Goal: Task Accomplishment & Management: Manage account settings

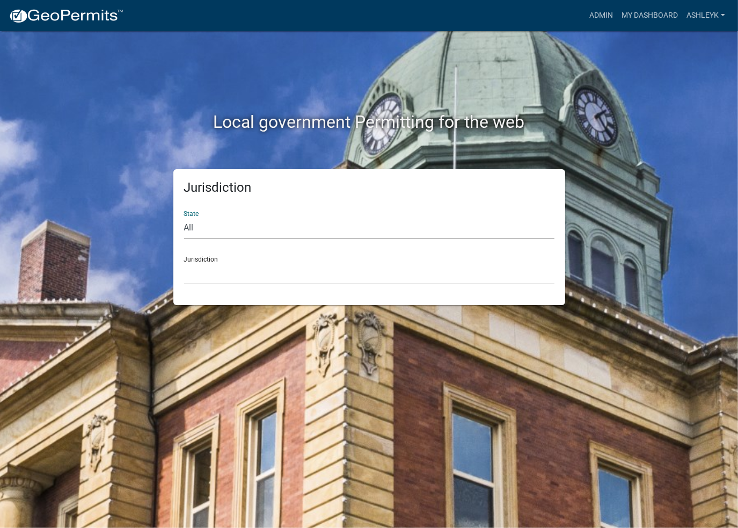
click at [244, 227] on select "All [US_STATE] [US_STATE] [US_STATE] [US_STATE] [US_STATE] [US_STATE] [US_STATE…" at bounding box center [369, 228] width 371 height 22
select select "[US_STATE]"
click at [184, 217] on select "All [US_STATE] [US_STATE] [US_STATE] [US_STATE] [US_STATE] [US_STATE] [US_STATE…" at bounding box center [369, 228] width 371 height 22
click at [215, 286] on div "Jurisdiction State All [US_STATE] [US_STATE] [US_STATE] [US_STATE] [US_STATE] […" at bounding box center [369, 237] width 392 height 136
click at [215, 274] on select "City of [GEOGRAPHIC_DATA], [US_STATE] City of [GEOGRAPHIC_DATA], [US_STATE] Cit…" at bounding box center [369, 274] width 371 height 22
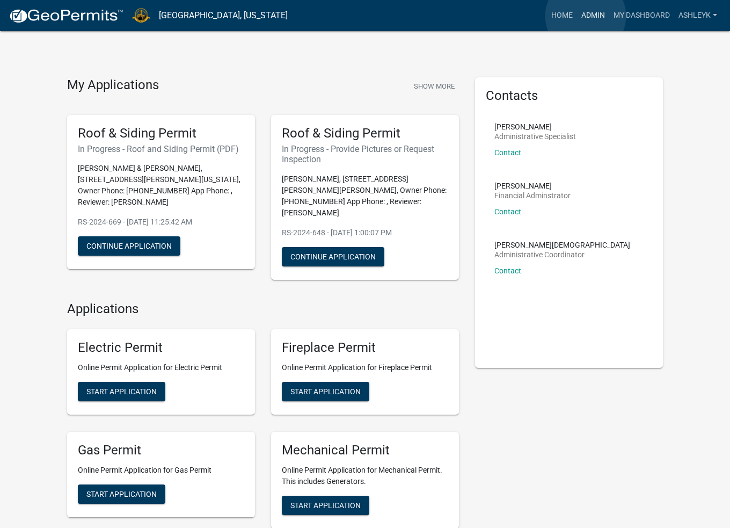
click at [586, 16] on link "Admin" at bounding box center [593, 15] width 32 height 20
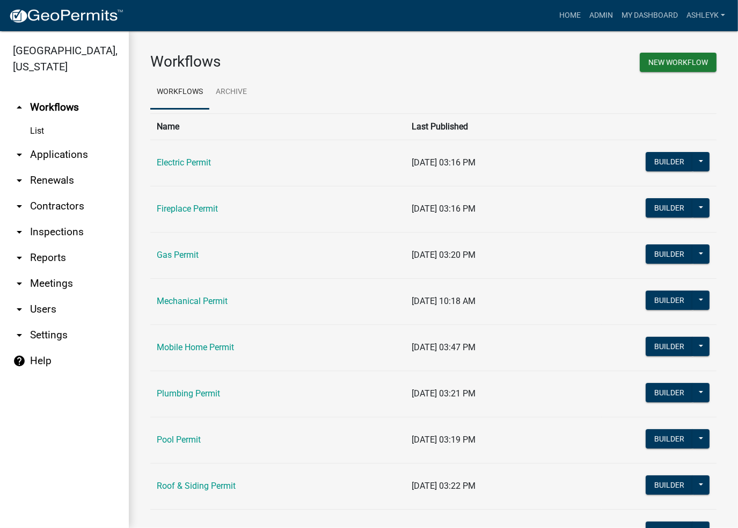
click at [40, 208] on link "arrow_drop_down Contractors" at bounding box center [64, 206] width 129 height 26
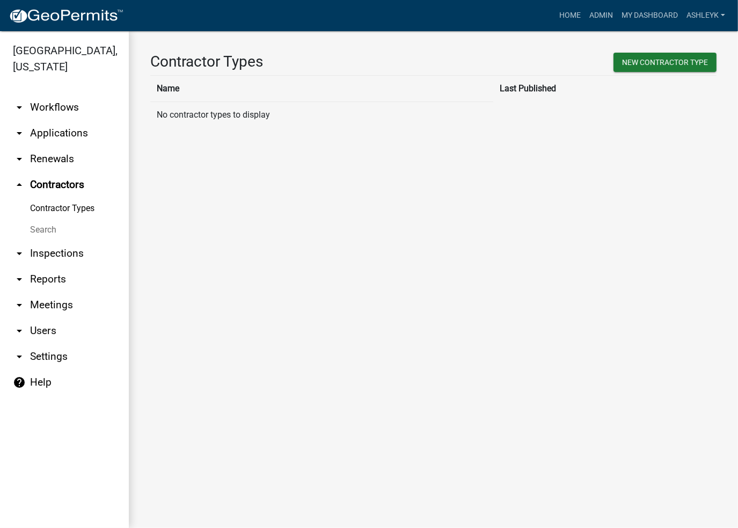
drag, startPoint x: 40, startPoint y: 229, endPoint x: 97, endPoint y: 191, distance: 69.0
click at [40, 229] on link "Search" at bounding box center [64, 229] width 129 height 21
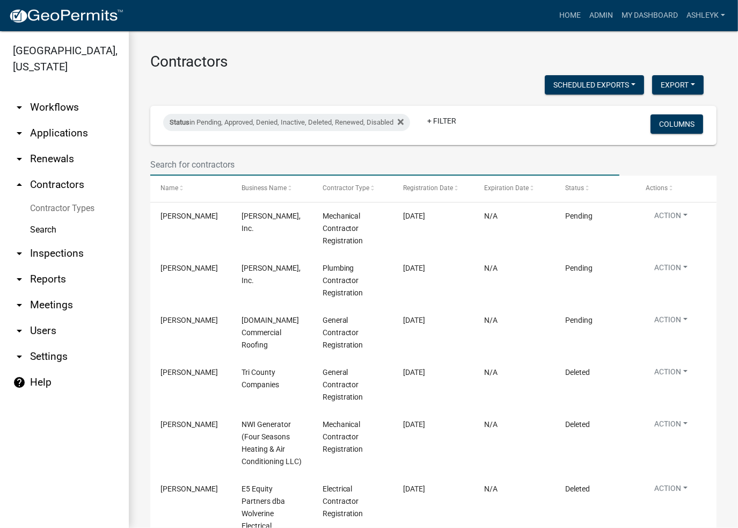
click at [250, 161] on input "text" at bounding box center [384, 165] width 469 height 22
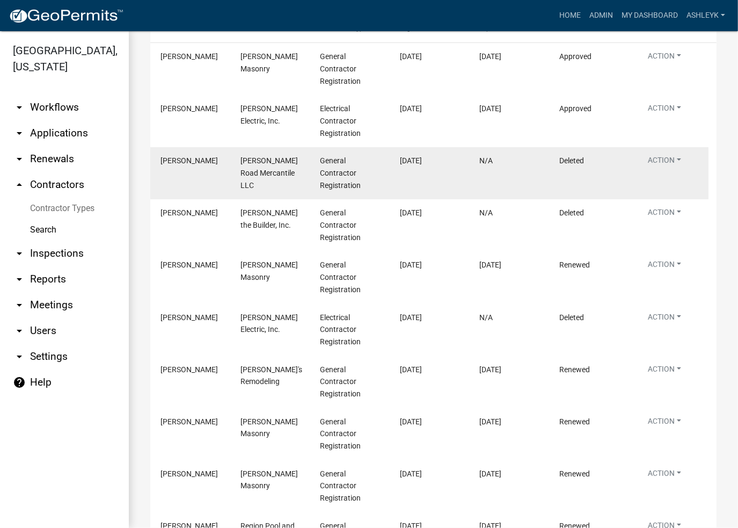
scroll to position [161, 0]
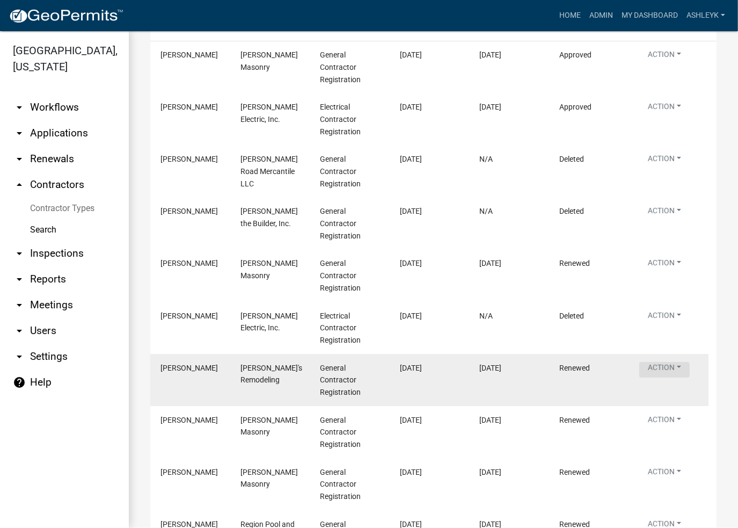
type input "[PERSON_NAME]"
click at [681, 366] on button "Action" at bounding box center [665, 370] width 50 height 16
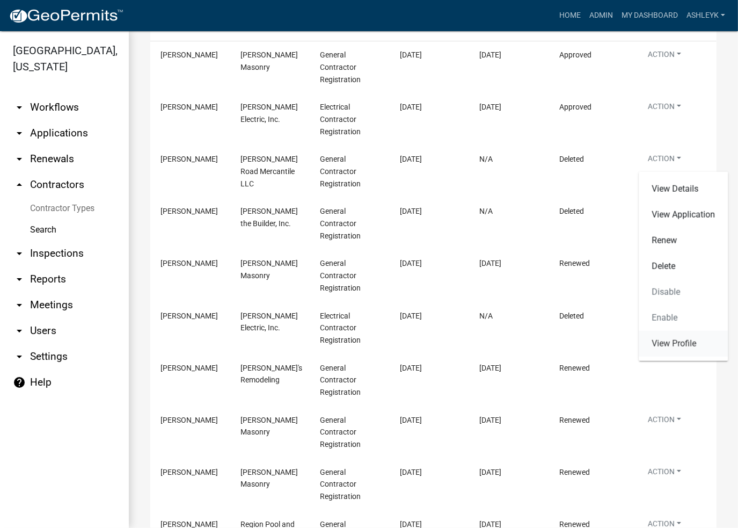
click at [664, 339] on link "View Profile" at bounding box center [683, 344] width 89 height 26
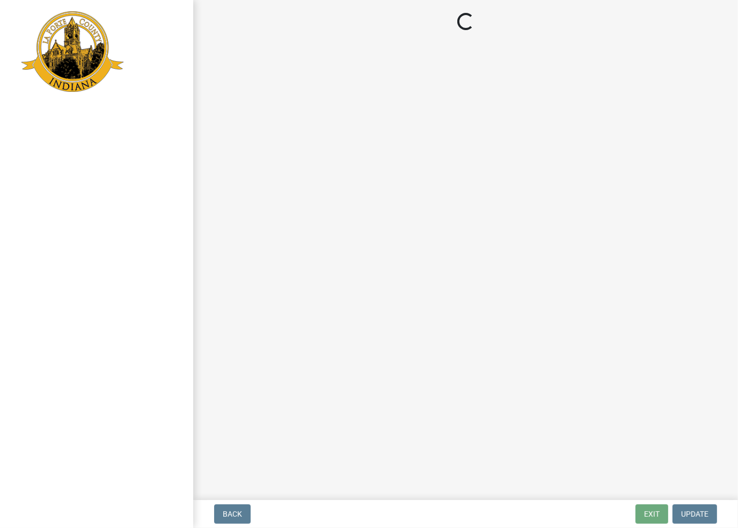
select select "2: 1"
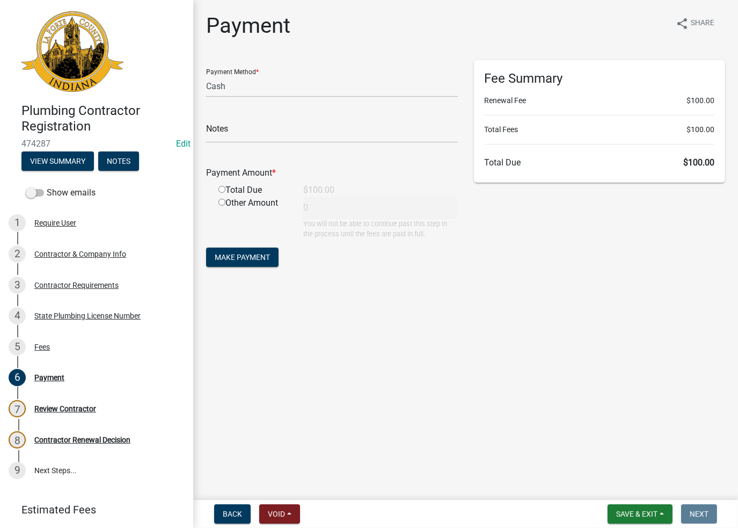
click at [253, 27] on h1 "Payment" at bounding box center [248, 26] width 84 height 26
click at [277, 511] on span "Void" at bounding box center [276, 514] width 17 height 9
click at [281, 486] on button "Void" at bounding box center [302, 486] width 86 height 26
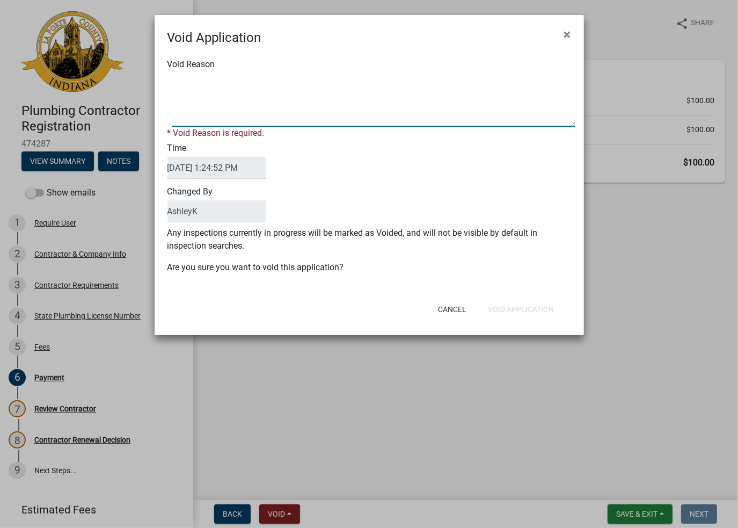
click at [265, 106] on textarea "Void Reason" at bounding box center [374, 100] width 404 height 54
type textarea "void"
click at [530, 309] on div "Cancel Void Application" at bounding box center [439, 309] width 265 height 28
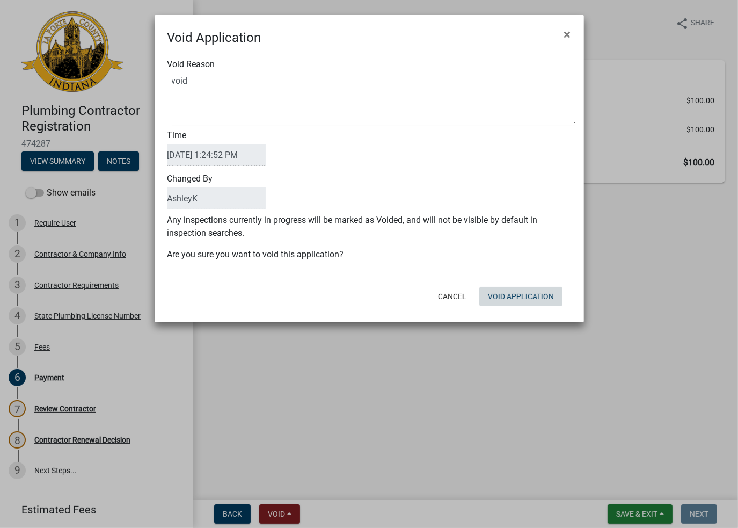
click at [526, 301] on button "Void Application" at bounding box center [521, 296] width 83 height 19
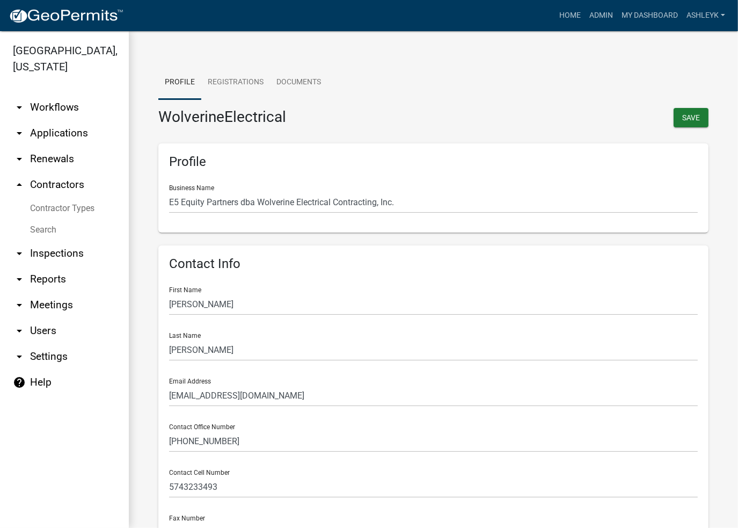
click at [45, 233] on link "Search" at bounding box center [64, 229] width 129 height 21
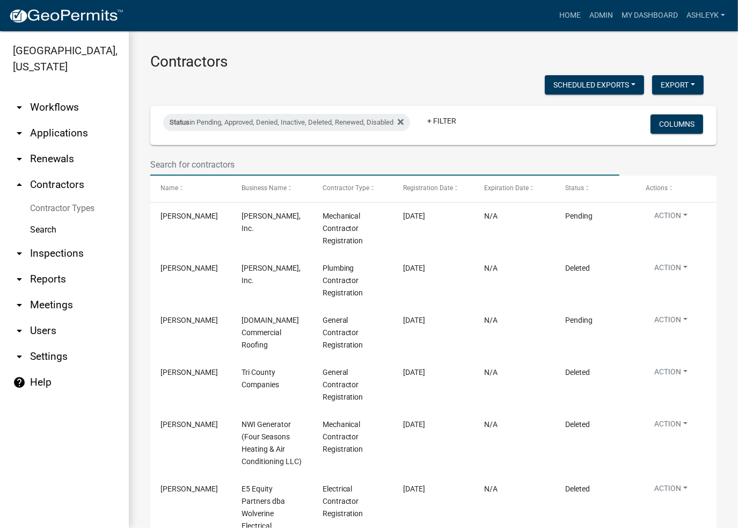
click at [206, 162] on input "text" at bounding box center [384, 165] width 469 height 22
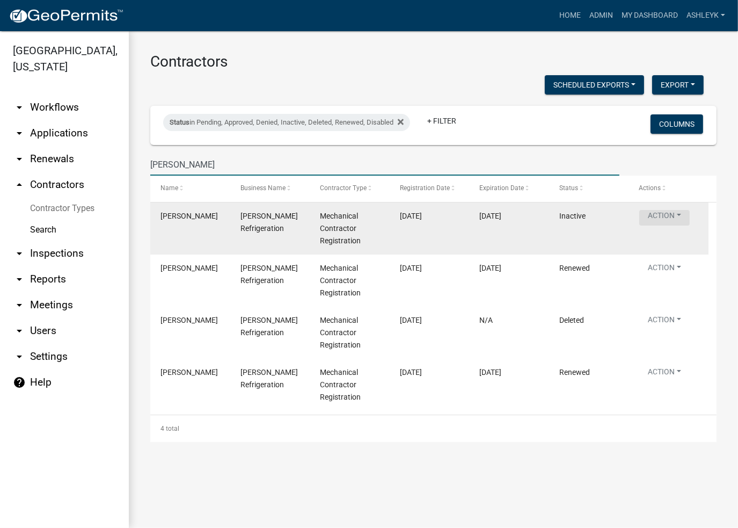
type input "keyes"
click at [651, 217] on button "Action" at bounding box center [665, 218] width 50 height 16
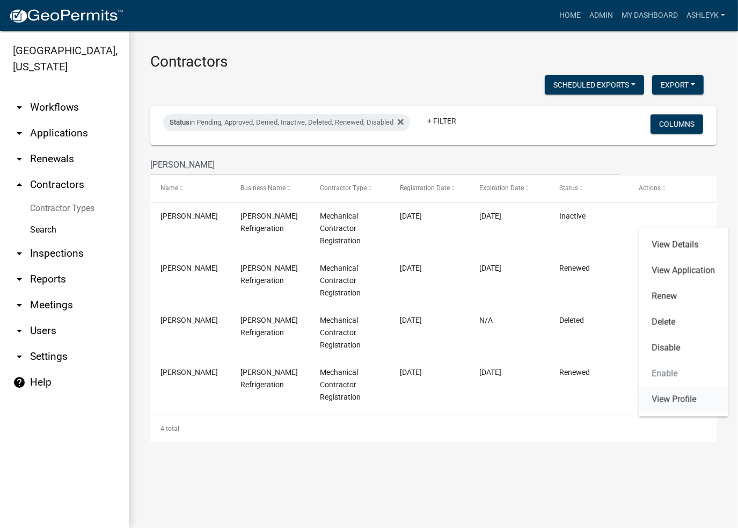
click at [680, 402] on link "View Profile" at bounding box center [683, 400] width 89 height 26
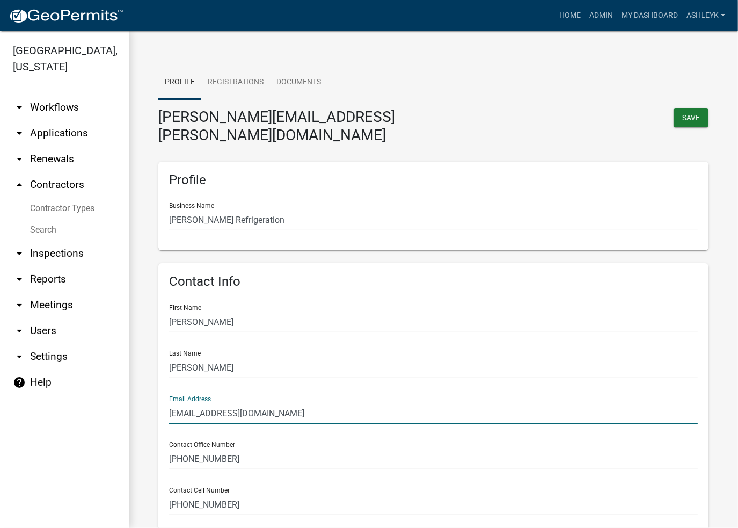
drag, startPoint x: 263, startPoint y: 399, endPoint x: 164, endPoint y: 397, distance: 98.3
click at [164, 397] on div "Contact Info First Name Tyler Last Name Miller Email Address tylerm@keyesref.co…" at bounding box center [433, 421] width 551 height 317
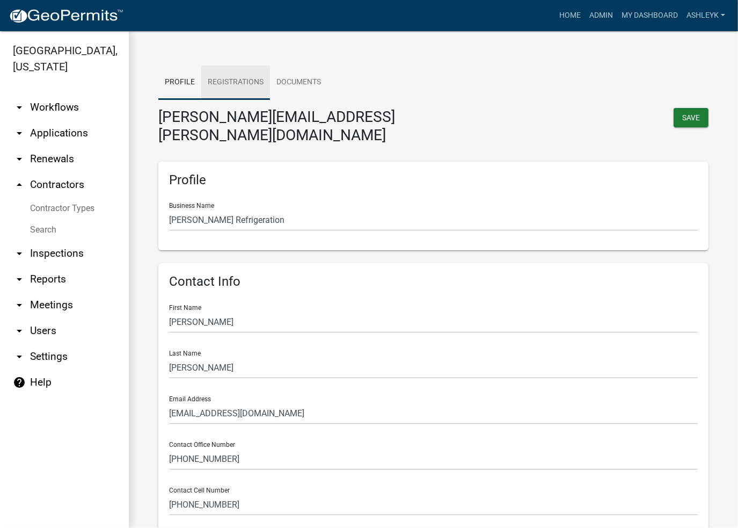
click at [238, 84] on link "Registrations" at bounding box center [235, 83] width 69 height 34
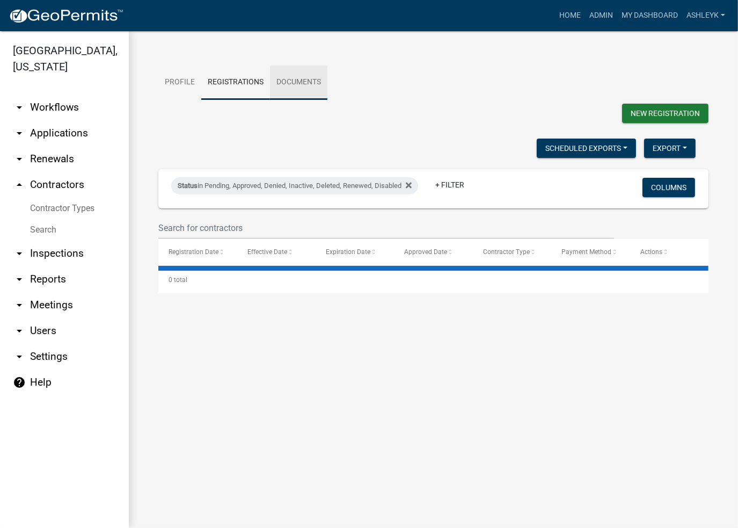
click at [304, 83] on link "Documents" at bounding box center [298, 83] width 57 height 34
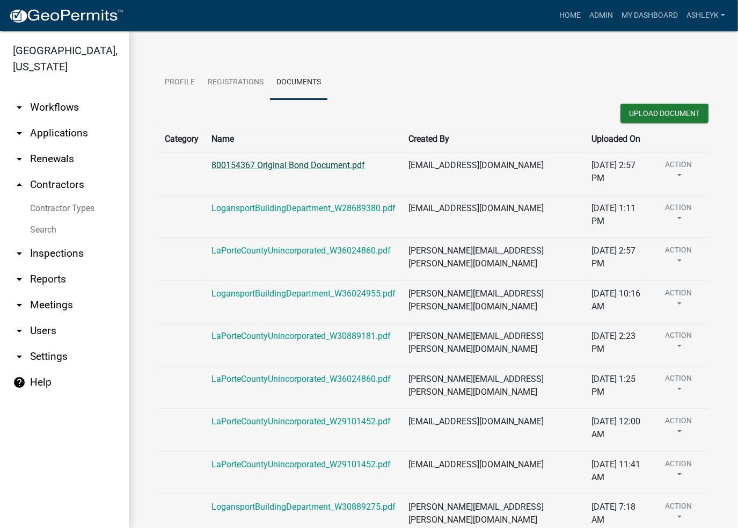
click at [302, 168] on link "800154367 Original Bond Document.pdf" at bounding box center [289, 165] width 154 height 10
